Goal: Task Accomplishment & Management: Use online tool/utility

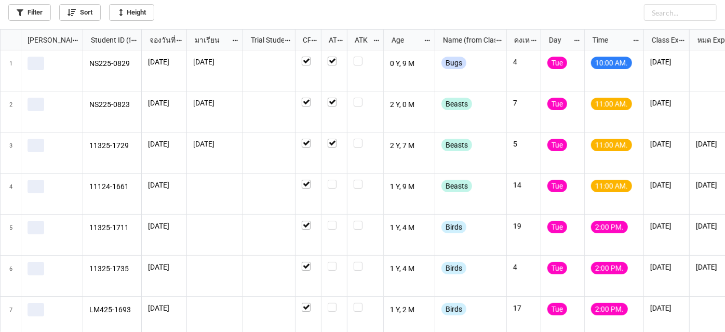
scroll to position [297, 719]
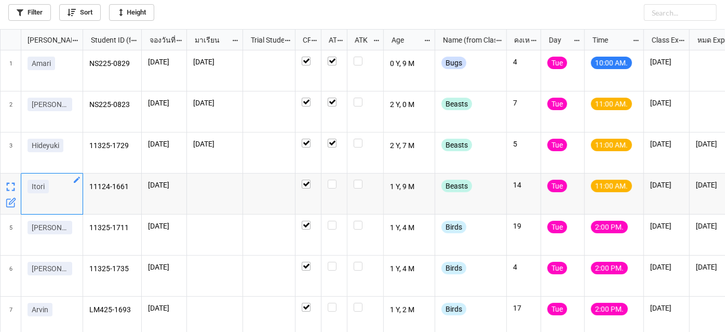
click at [76, 181] on icon "grid" at bounding box center [77, 180] width 6 height 6
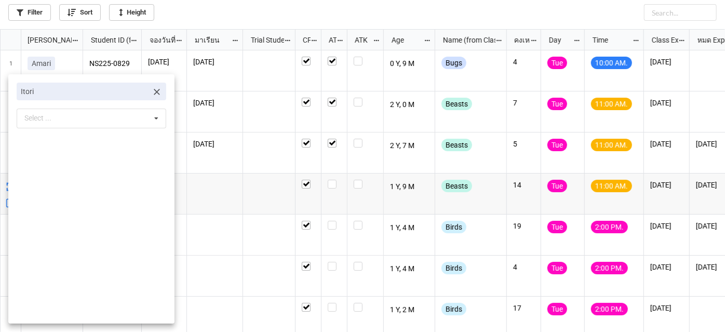
click at [152, 95] on icon at bounding box center [157, 92] width 10 height 10
click at [122, 92] on div "Select ... No results found." at bounding box center [92, 93] width 150 height 20
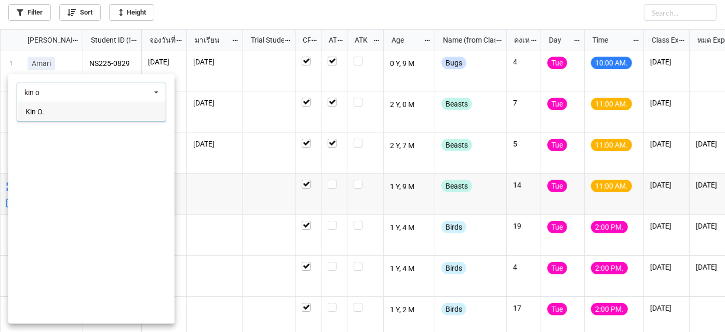
type input "kin o"
click at [113, 113] on div "Kin O." at bounding box center [91, 111] width 149 height 19
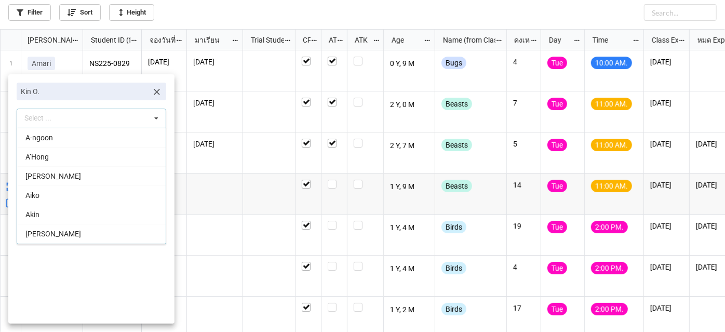
click at [366, 197] on div at bounding box center [362, 166] width 725 height 332
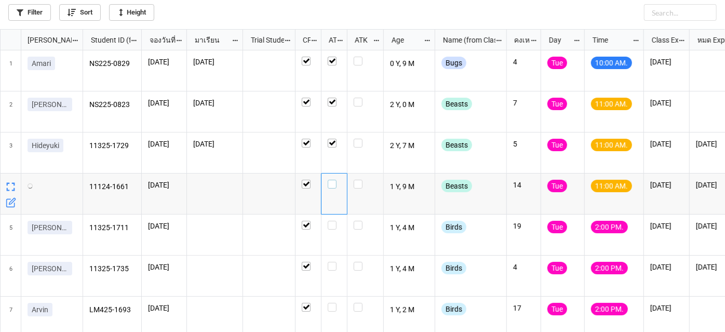
click at [328, 180] on label "grid" at bounding box center [334, 180] width 13 height 0
click at [304, 180] on label "grid" at bounding box center [308, 180] width 13 height 0
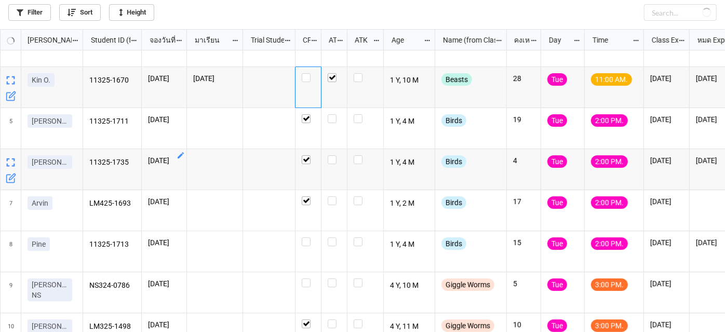
scroll to position [189, 0]
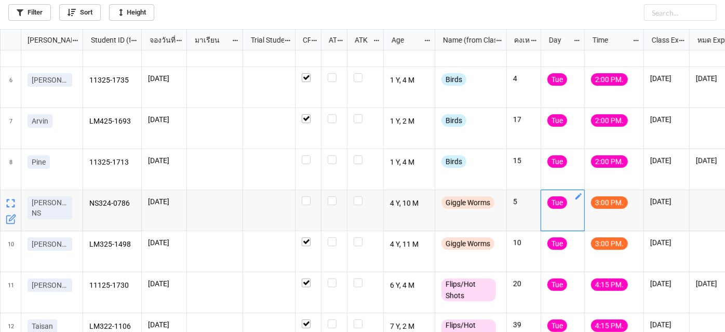
click at [576, 197] on icon "grid" at bounding box center [578, 196] width 8 height 8
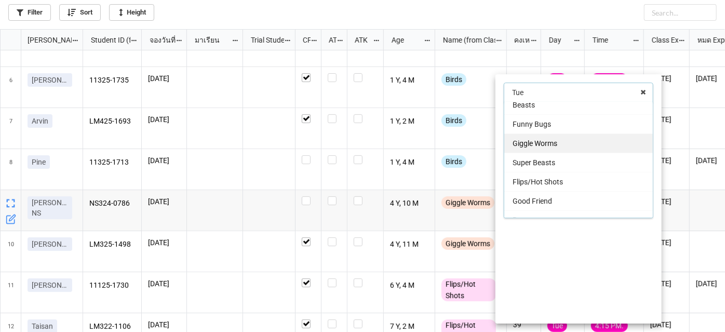
scroll to position [94, 0]
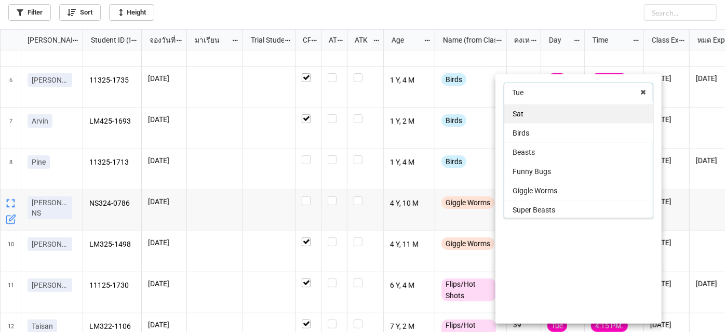
click at [558, 113] on div "Sat" at bounding box center [578, 113] width 149 height 19
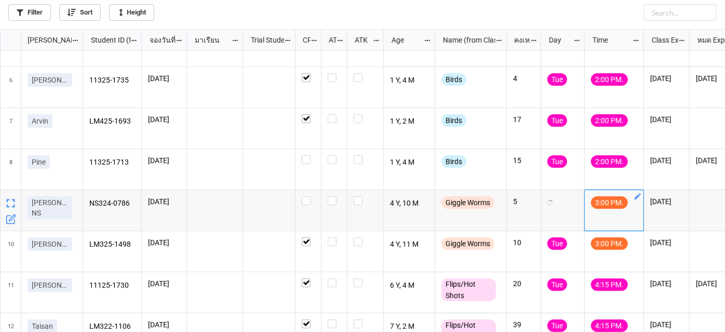
click at [636, 195] on icon "grid" at bounding box center [638, 196] width 8 height 8
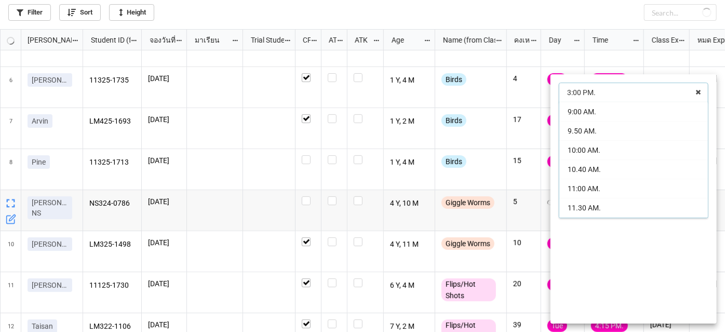
scroll to position [74, 0]
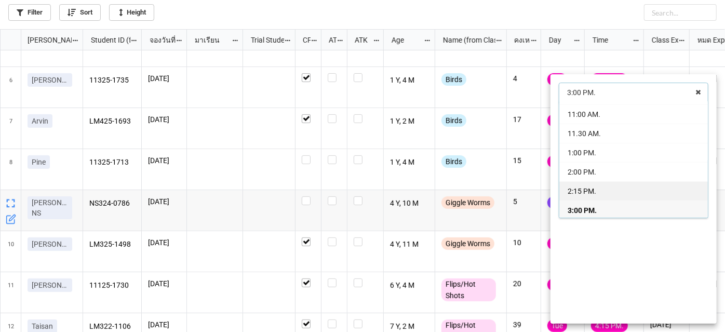
click at [622, 192] on div "2:15 PM." at bounding box center [633, 190] width 149 height 19
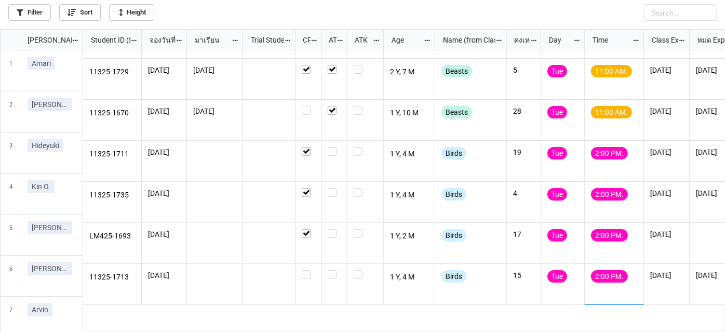
scroll to position [141, 0]
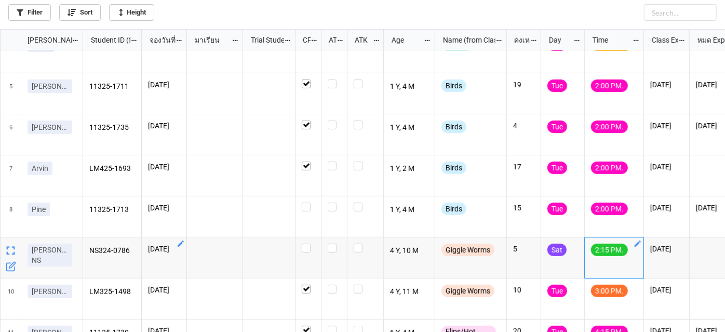
click at [181, 242] on icon "grid" at bounding box center [181, 243] width 6 height 6
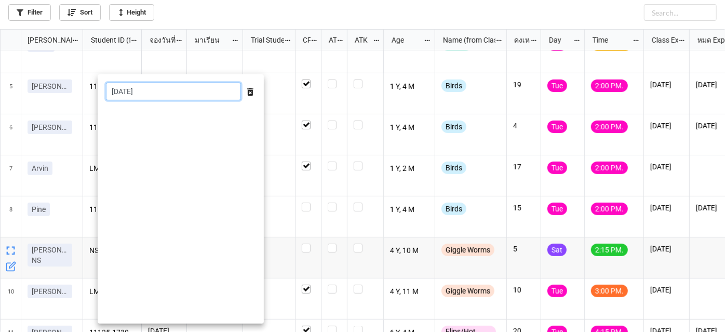
click at [184, 88] on input "9/9/2025" at bounding box center [173, 92] width 135 height 18
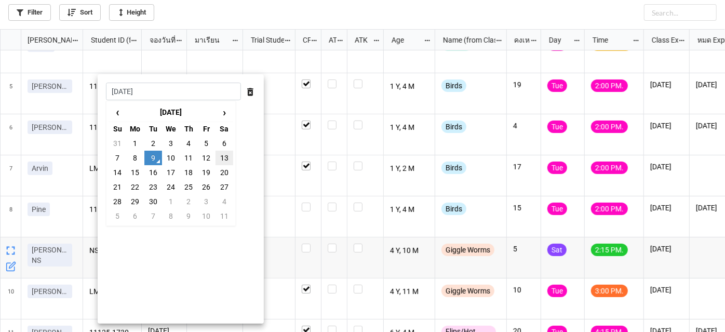
click at [223, 163] on td "13" at bounding box center [225, 158] width 18 height 15
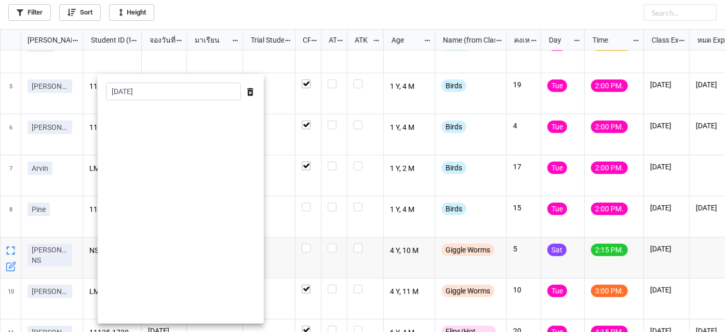
type input "13/9/2025"
click at [288, 199] on div at bounding box center [362, 166] width 725 height 332
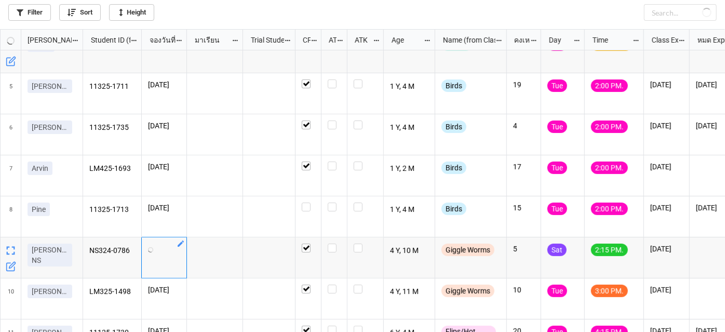
checkbox input "true"
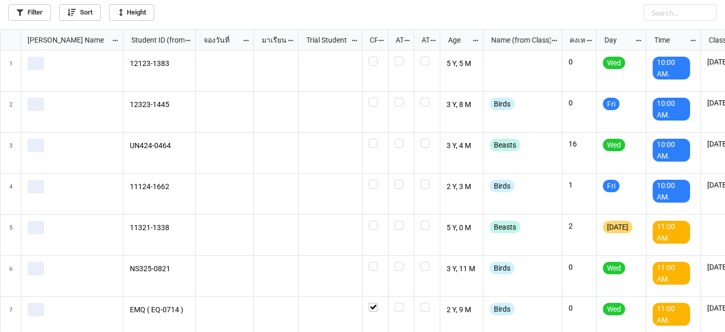
scroll to position [297, 719]
click at [41, 14] on link "Filter" at bounding box center [29, 12] width 43 height 17
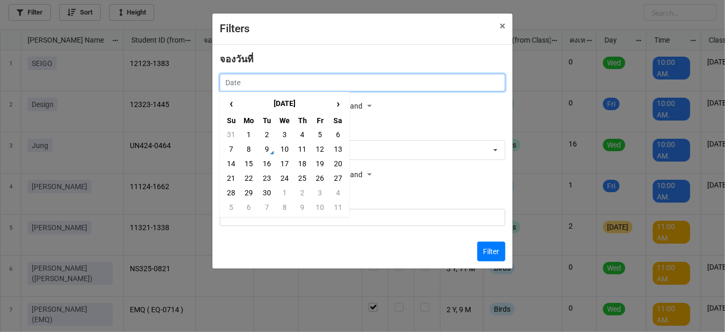
click at [255, 80] on input "text" at bounding box center [363, 83] width 286 height 18
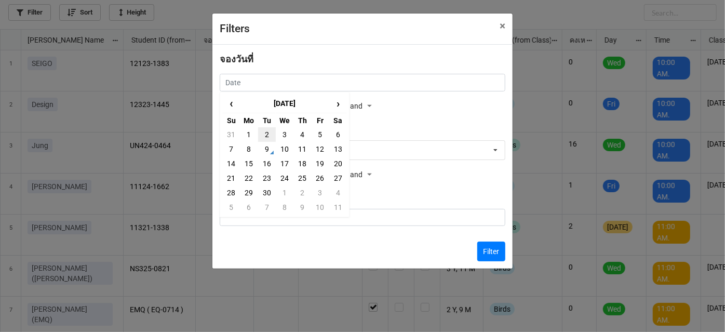
click at [268, 133] on td "2" at bounding box center [267, 134] width 18 height 15
type input "2/9/2025"
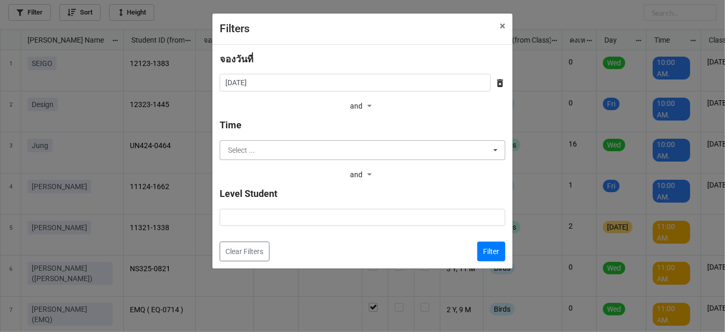
click at [271, 151] on input "text" at bounding box center [363, 150] width 285 height 19
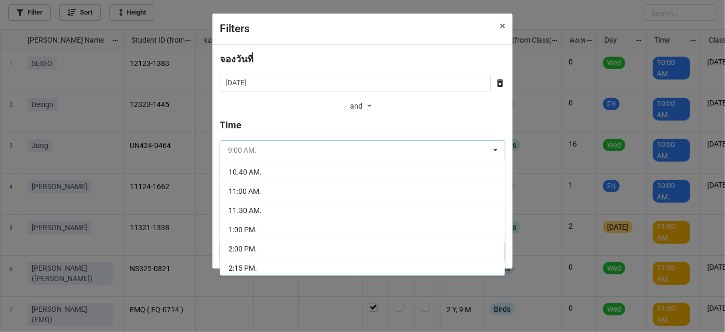
scroll to position [94, 0]
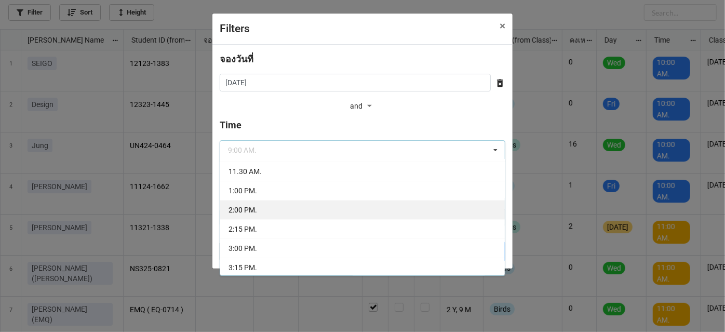
click at [287, 212] on div "2:00 PM." at bounding box center [362, 209] width 285 height 19
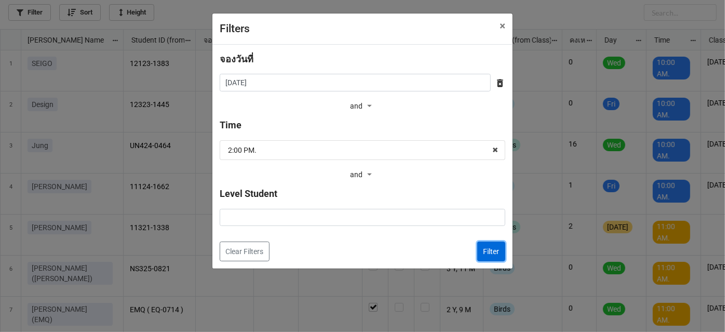
click at [494, 259] on button "Filter" at bounding box center [491, 251] width 28 height 20
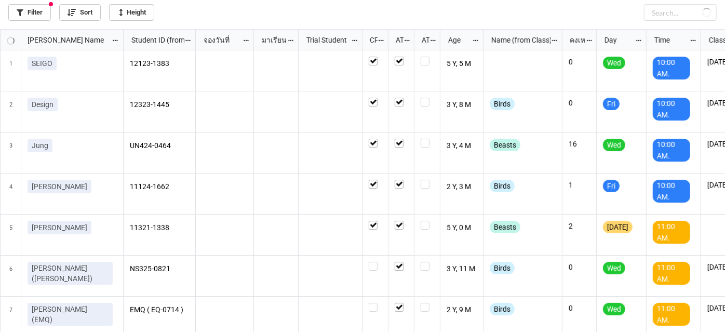
checkbox input "true"
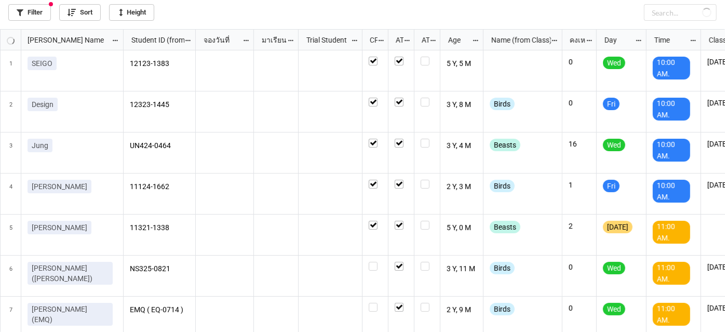
checkbox input "true"
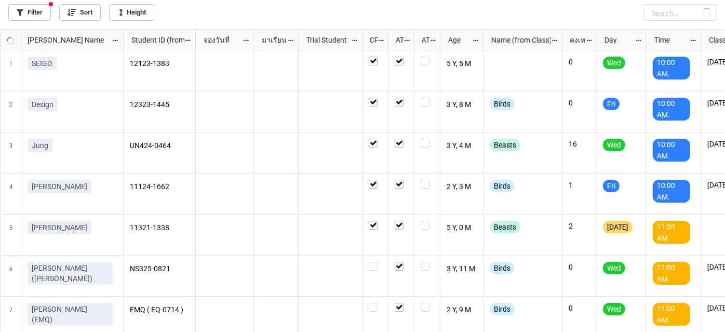
checkbox input "true"
checkbox input "false"
checkbox input "true"
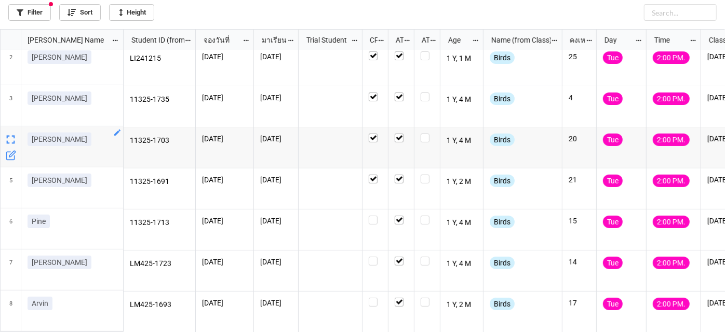
scroll to position [50, 0]
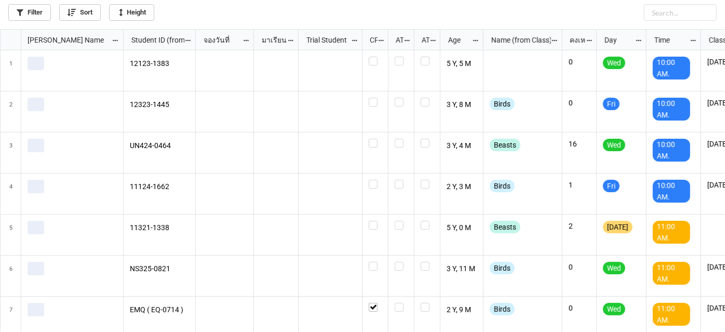
scroll to position [297, 719]
click at [24, 21] on div "Filter Sort Height" at bounding box center [362, 14] width 725 height 29
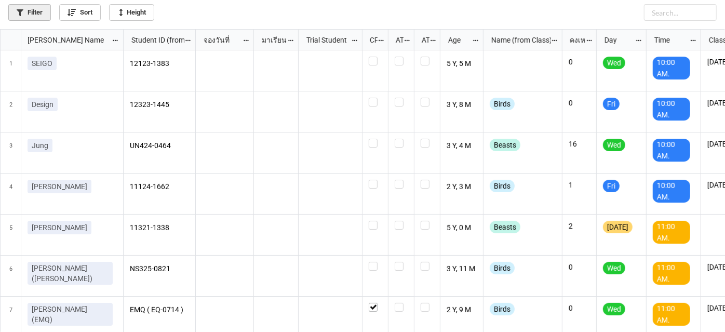
click at [24, 16] on link "Filter" at bounding box center [29, 12] width 43 height 17
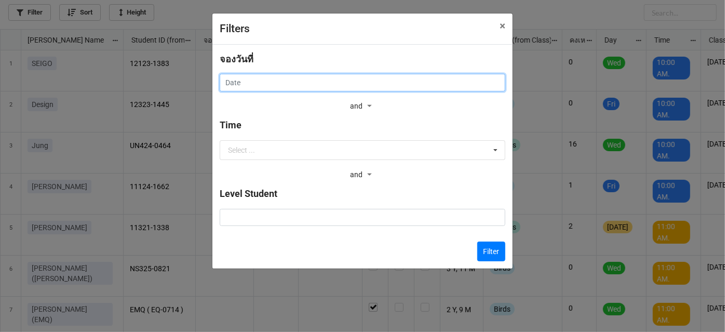
click at [344, 75] on input "text" at bounding box center [363, 83] width 286 height 18
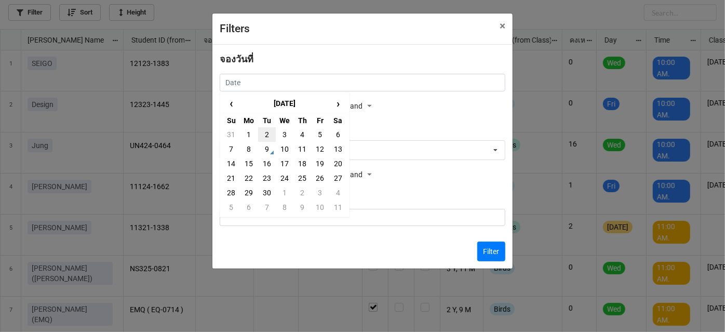
click at [267, 134] on td "2" at bounding box center [267, 134] width 18 height 15
type input "2/9/2025"
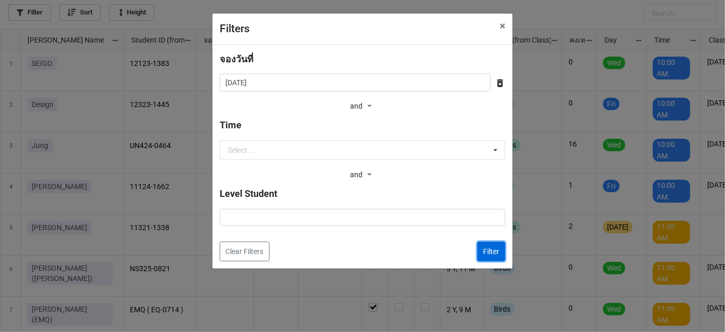
click at [491, 250] on button "Filter" at bounding box center [491, 251] width 28 height 20
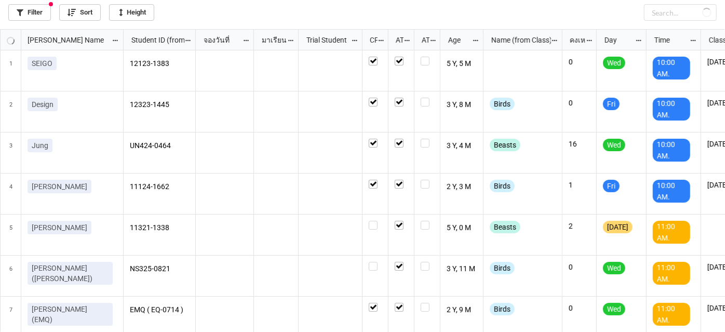
checkbox input "true"
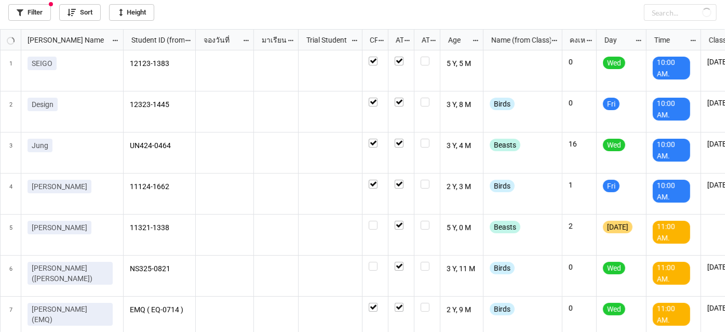
checkbox input "true"
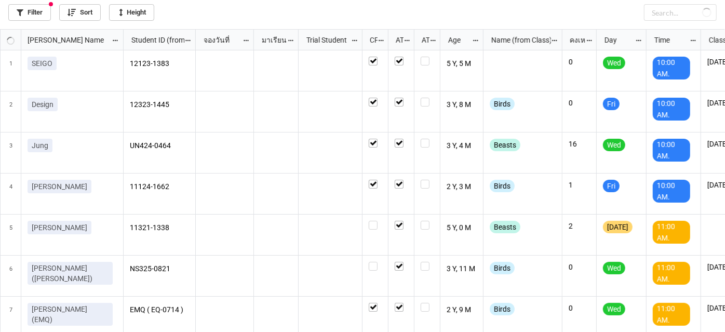
checkbox input "true"
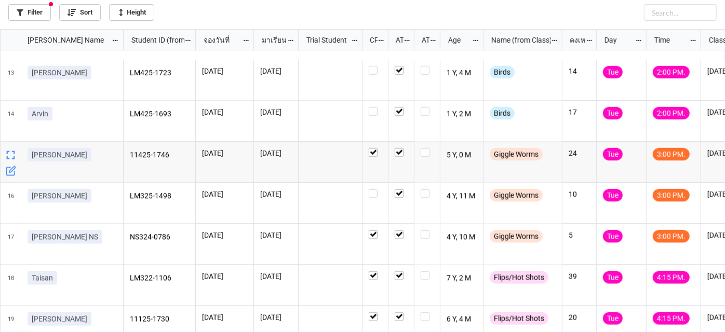
scroll to position [502, 0]
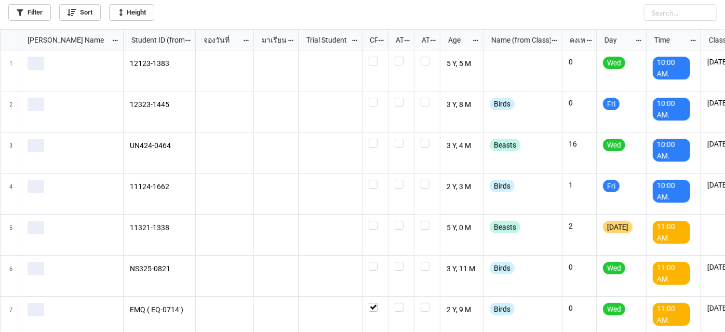
scroll to position [297, 719]
click at [31, 12] on link "Filter" at bounding box center [29, 12] width 43 height 17
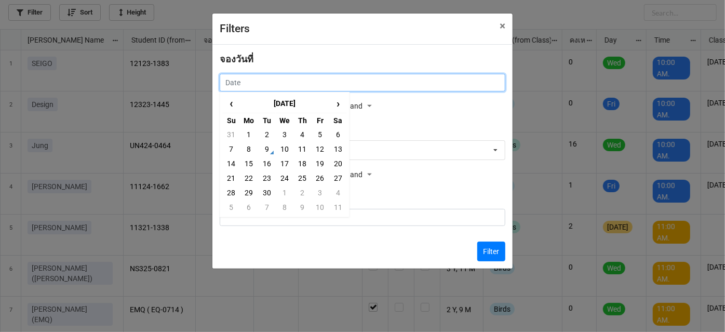
click at [305, 84] on input "text" at bounding box center [363, 83] width 286 height 18
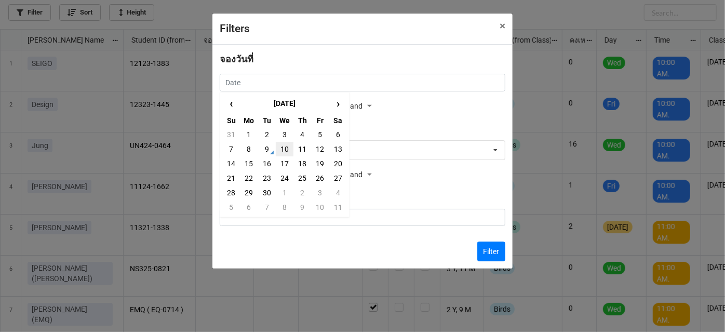
click at [286, 151] on td "10" at bounding box center [285, 149] width 18 height 15
type input "10/9/2025"
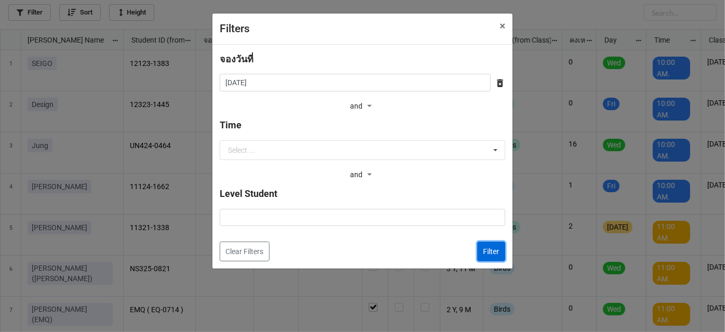
click at [488, 248] on button "Filter" at bounding box center [491, 251] width 28 height 20
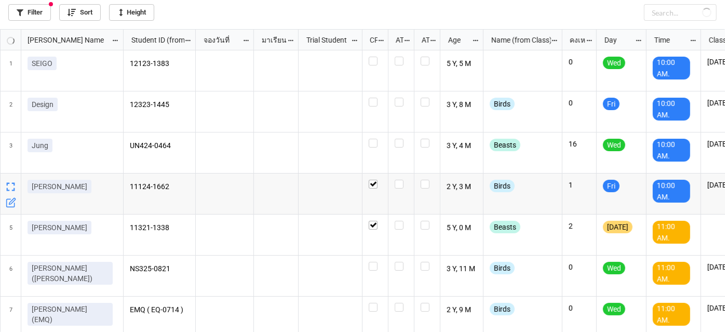
checkbox input "true"
checkbox input "false"
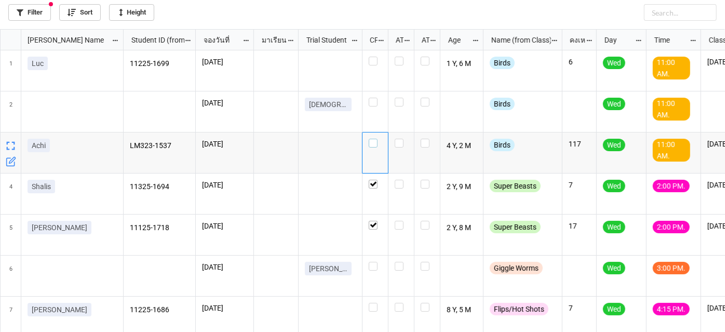
click at [371, 139] on label "grid" at bounding box center [375, 139] width 13 height 0
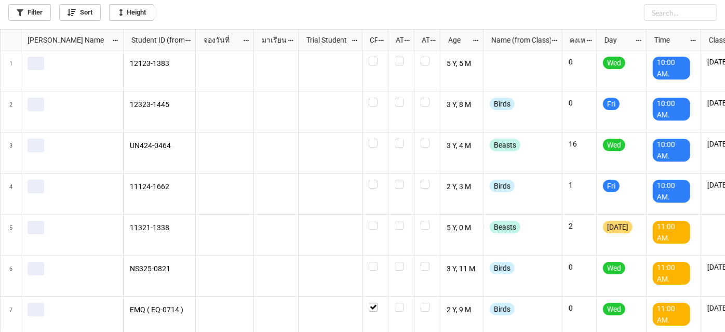
scroll to position [297, 719]
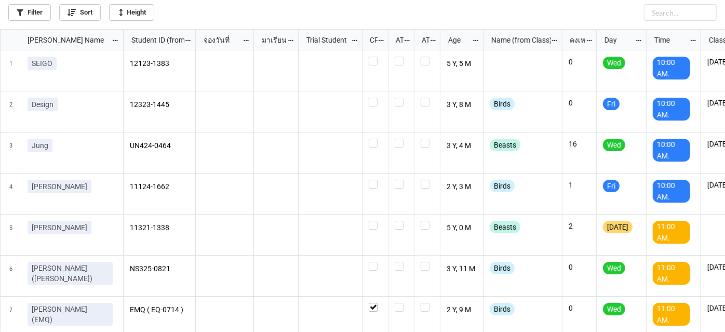
drag, startPoint x: 37, startPoint y: 12, endPoint x: 260, endPoint y: 87, distance: 235.0
click at [278, 88] on div "grid" at bounding box center [276, 70] width 45 height 41
click at [12, 5] on link "Filter" at bounding box center [29, 12] width 43 height 17
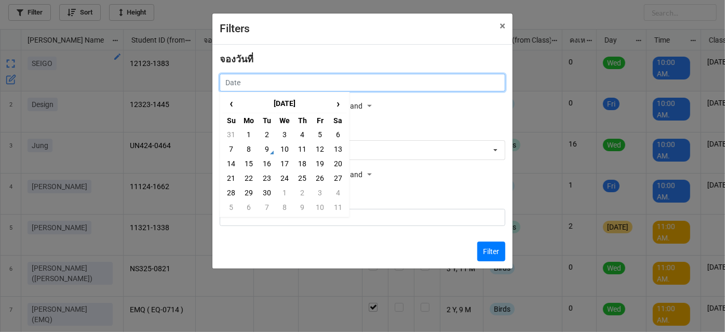
click at [338, 77] on input "text" at bounding box center [363, 83] width 286 height 18
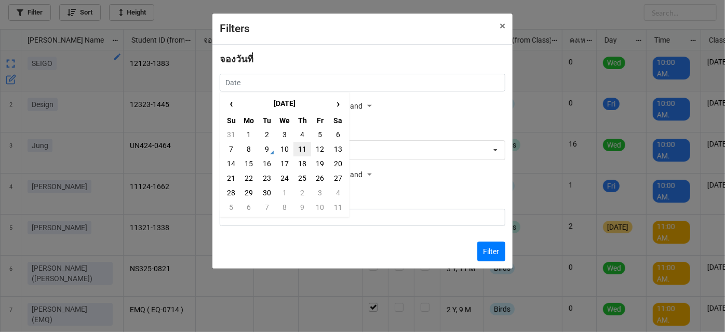
click at [303, 154] on td "11" at bounding box center [302, 149] width 18 height 15
type input "[DATE]"
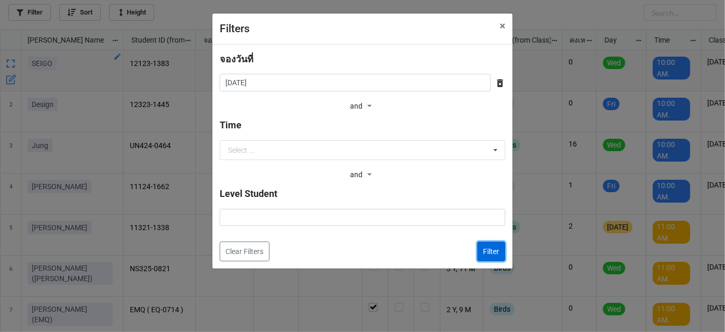
click at [493, 254] on button "Filter" at bounding box center [491, 251] width 28 height 20
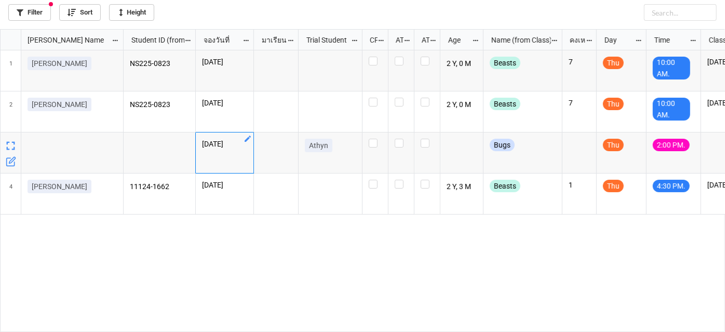
click at [248, 139] on icon "grid" at bounding box center [248, 139] width 6 height 6
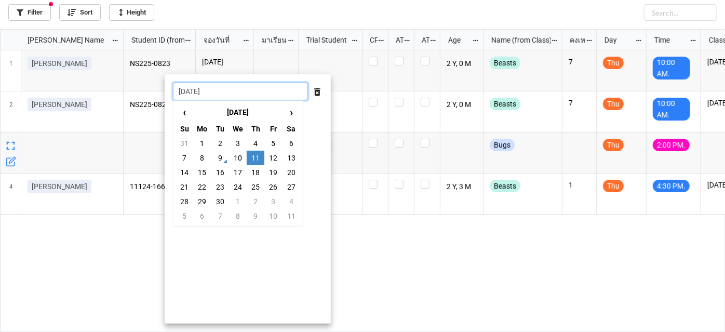
click at [240, 85] on input "[DATE]" at bounding box center [240, 92] width 135 height 18
click at [259, 176] on td "18" at bounding box center [256, 172] width 18 height 15
type input "[DATE]"
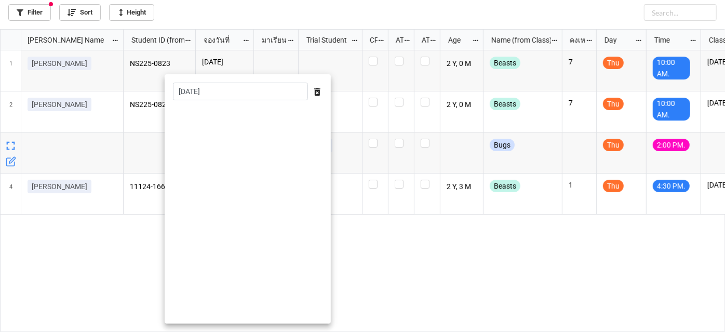
click at [439, 257] on div at bounding box center [362, 166] width 725 height 332
